Goal: Information Seeking & Learning: Check status

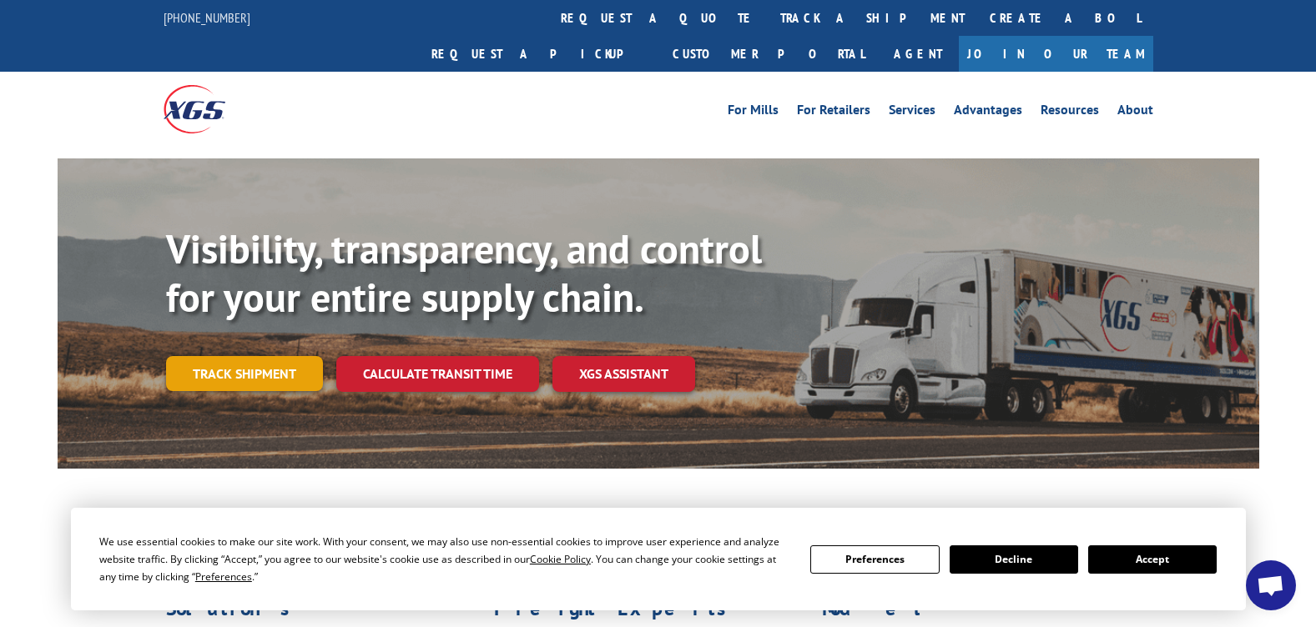
click at [259, 356] on link "Track shipment" at bounding box center [244, 373] width 157 height 35
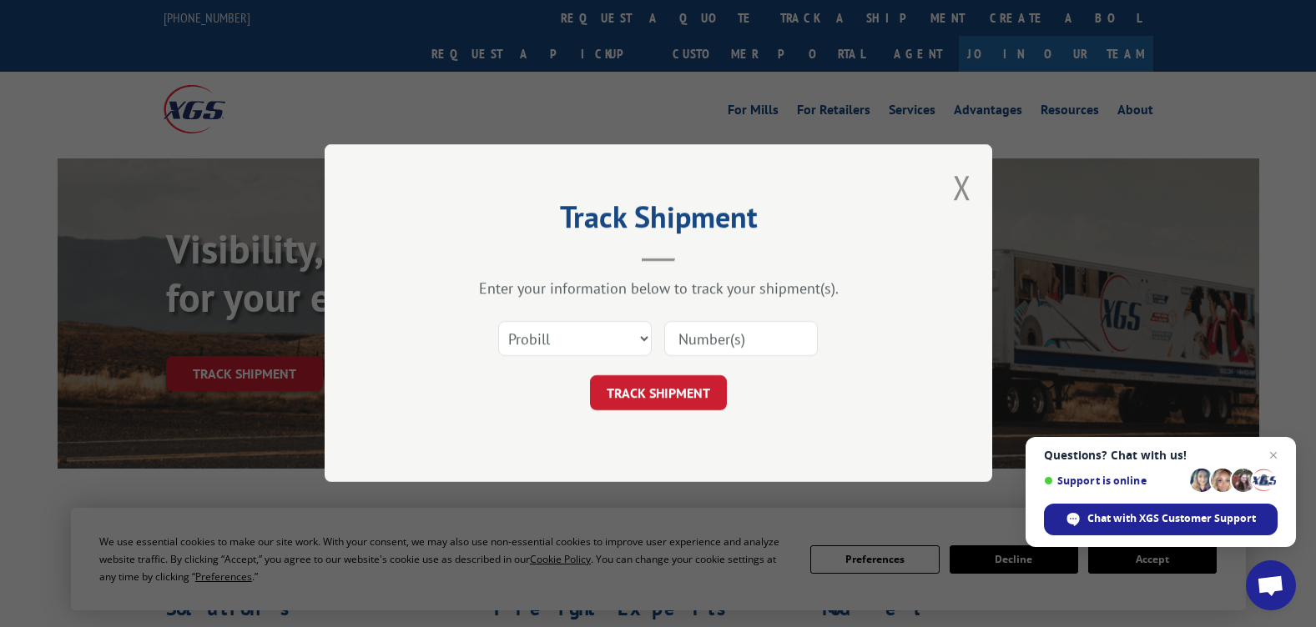
click at [699, 343] on input at bounding box center [741, 339] width 154 height 35
type input "y"
click at [642, 337] on select "Select category... Probill BOL PO" at bounding box center [575, 339] width 154 height 35
select select "po"
click at [498, 322] on select "Select category... Probill BOL PO" at bounding box center [575, 339] width 154 height 35
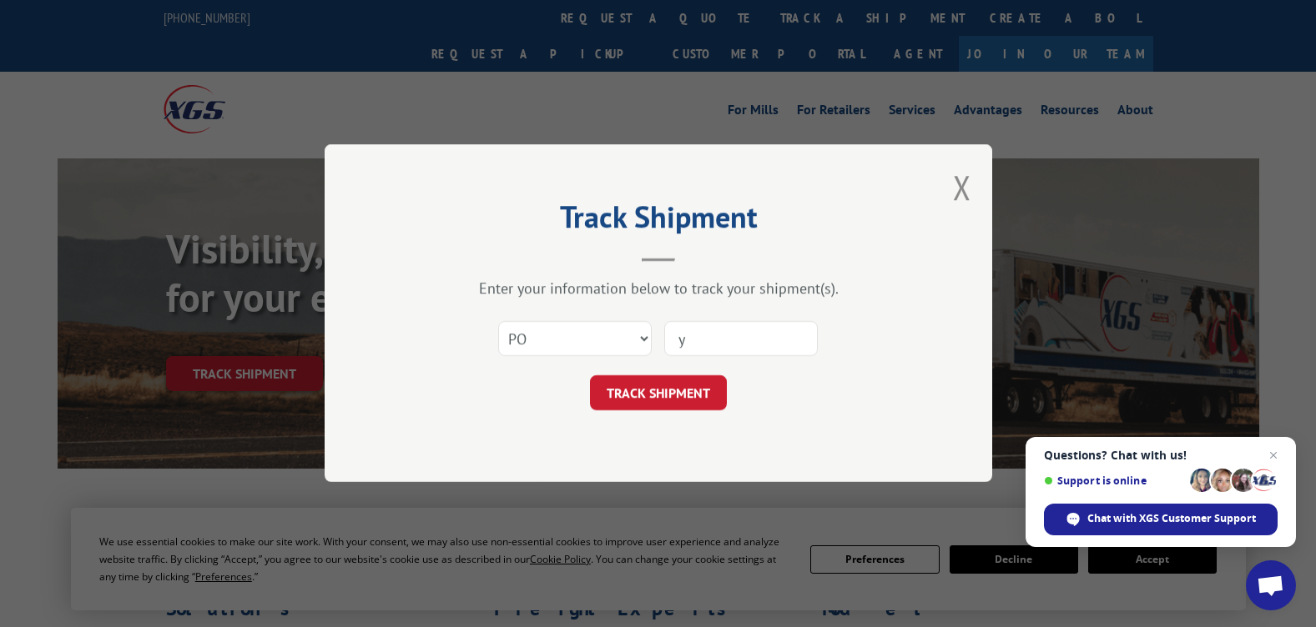
click at [693, 338] on input "y" at bounding box center [741, 339] width 154 height 35
type input "136488"
click at [659, 397] on button "TRACK SHIPMENT" at bounding box center [658, 393] width 137 height 35
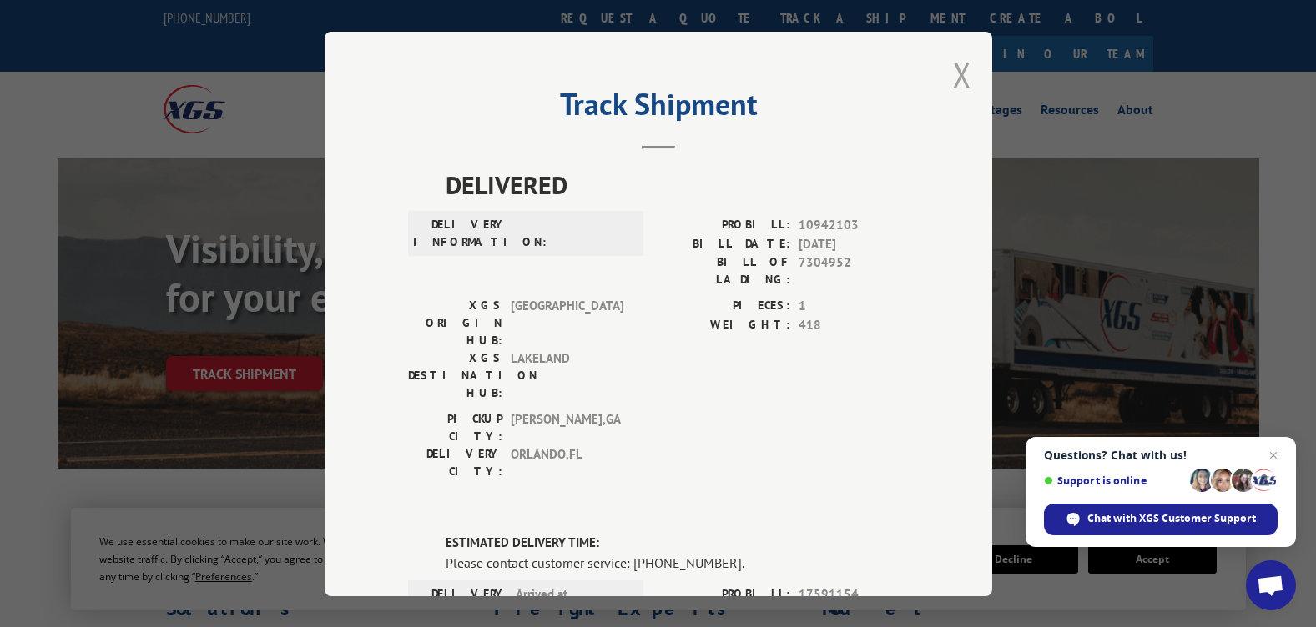
click at [954, 76] on button "Close modal" at bounding box center [962, 75] width 18 height 44
